Goal: Navigation & Orientation: Find specific page/section

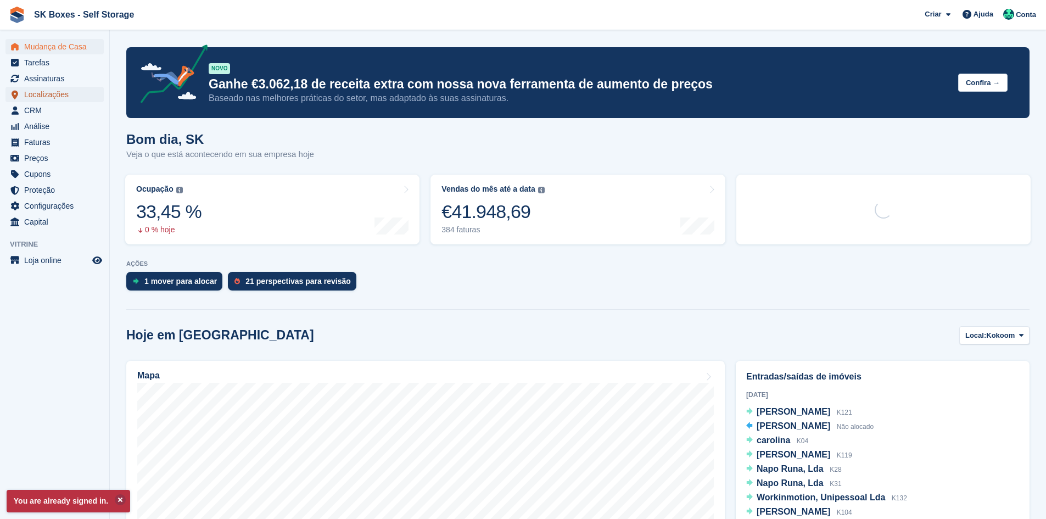
click at [75, 98] on span "Localizações" at bounding box center [57, 94] width 66 height 15
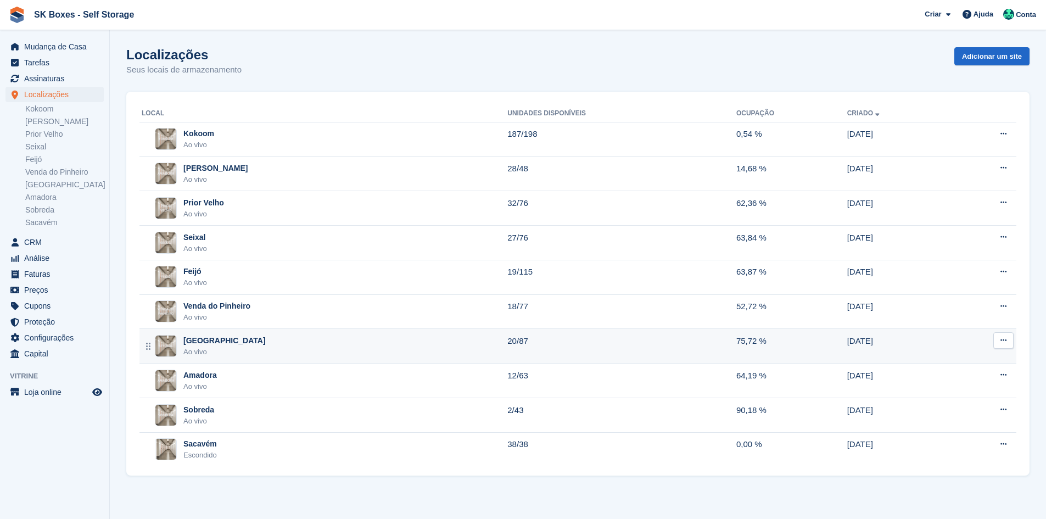
click at [256, 350] on div "Setúbal Ao vivo" at bounding box center [325, 346] width 366 height 23
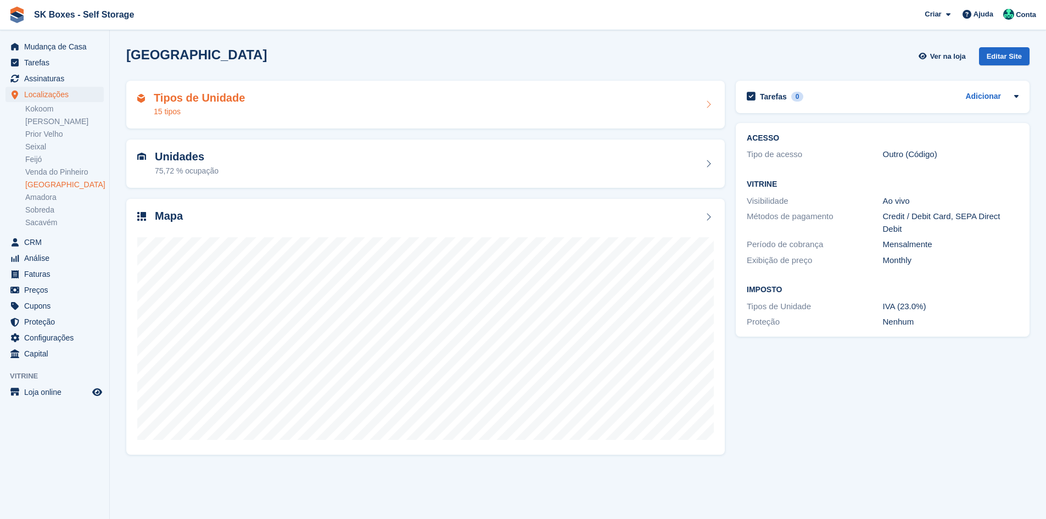
click at [378, 90] on div "Tipos de Unidade 15 tipos" at bounding box center [425, 105] width 598 height 48
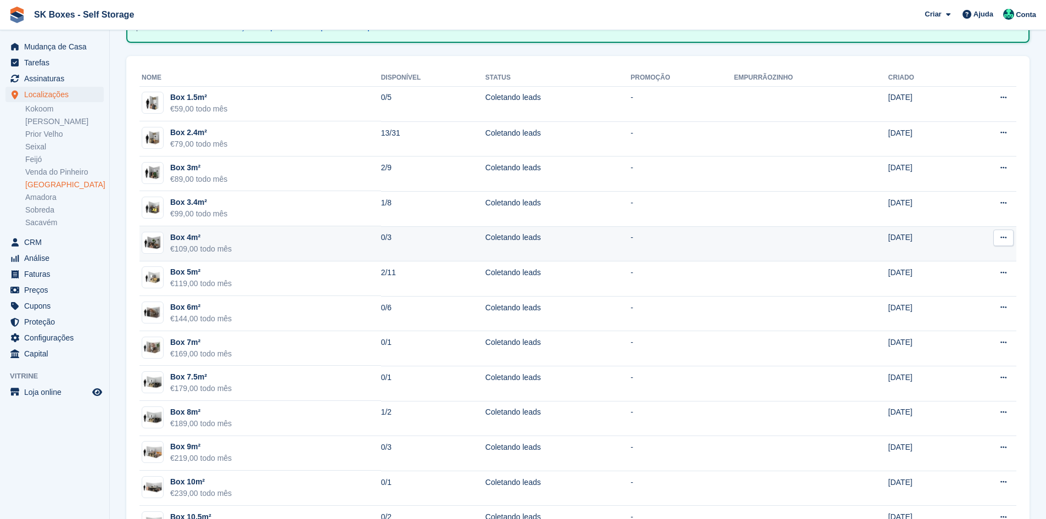
scroll to position [110, 0]
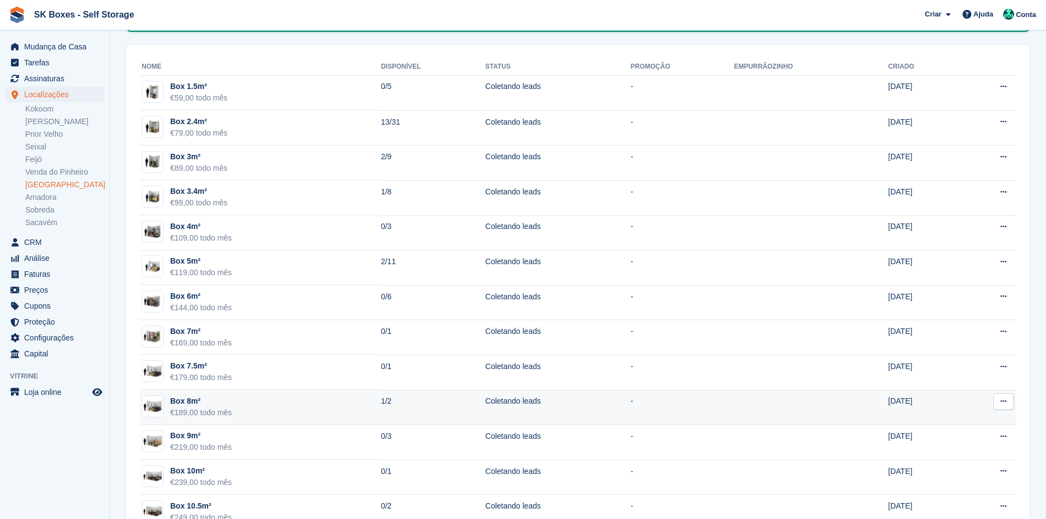
click at [337, 405] on td "Box 8m² €189,00 todo mês" at bounding box center [260, 407] width 242 height 35
